Goal: Information Seeking & Learning: Learn about a topic

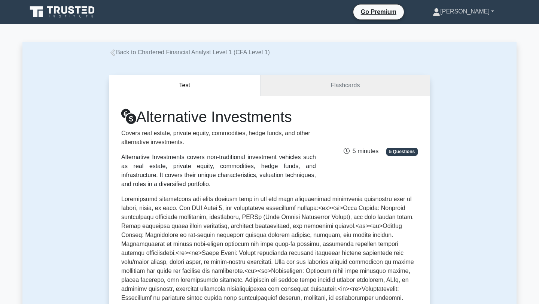
click at [491, 13] on link "[PERSON_NAME]" at bounding box center [463, 11] width 97 height 15
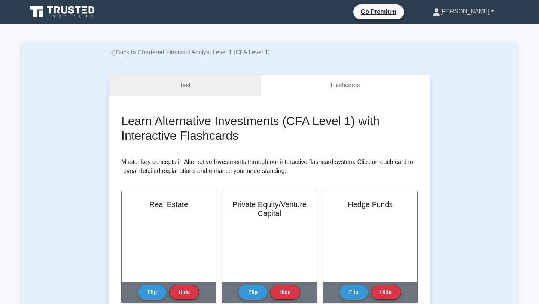
click at [489, 15] on link "[PERSON_NAME]" at bounding box center [463, 11] width 97 height 15
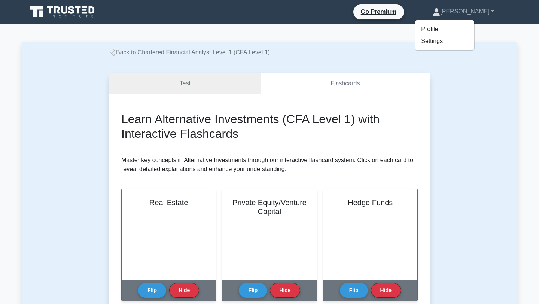
click at [407, 76] on link "Flashcards" at bounding box center [345, 83] width 169 height 21
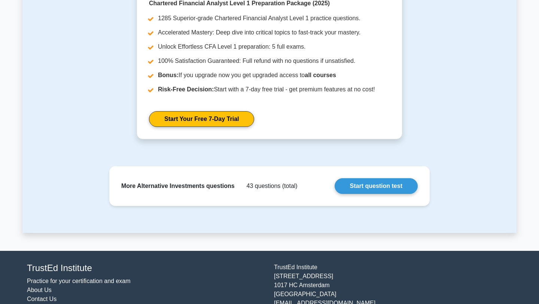
scroll to position [521, 0]
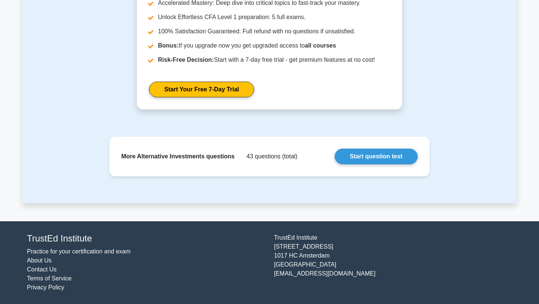
click at [97, 253] on link "Practice for your certification and exam" at bounding box center [79, 251] width 104 height 6
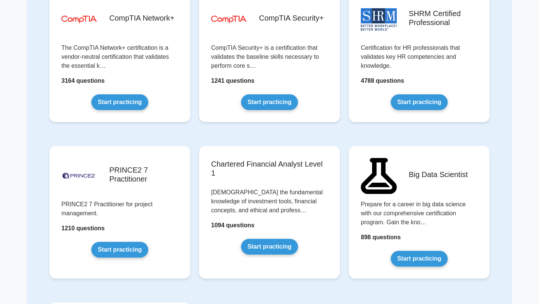
scroll to position [1354, 0]
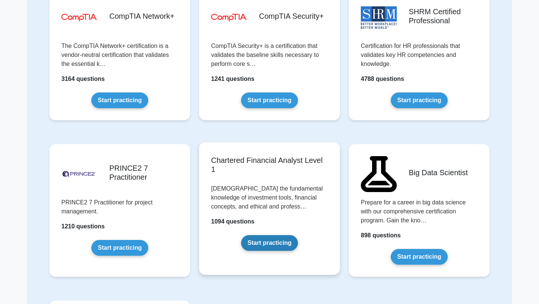
click at [275, 235] on link "Start practicing" at bounding box center [269, 243] width 57 height 16
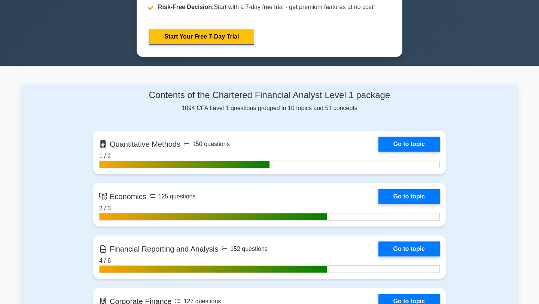
scroll to position [415, 0]
